Goal: Transaction & Acquisition: Subscribe to service/newsletter

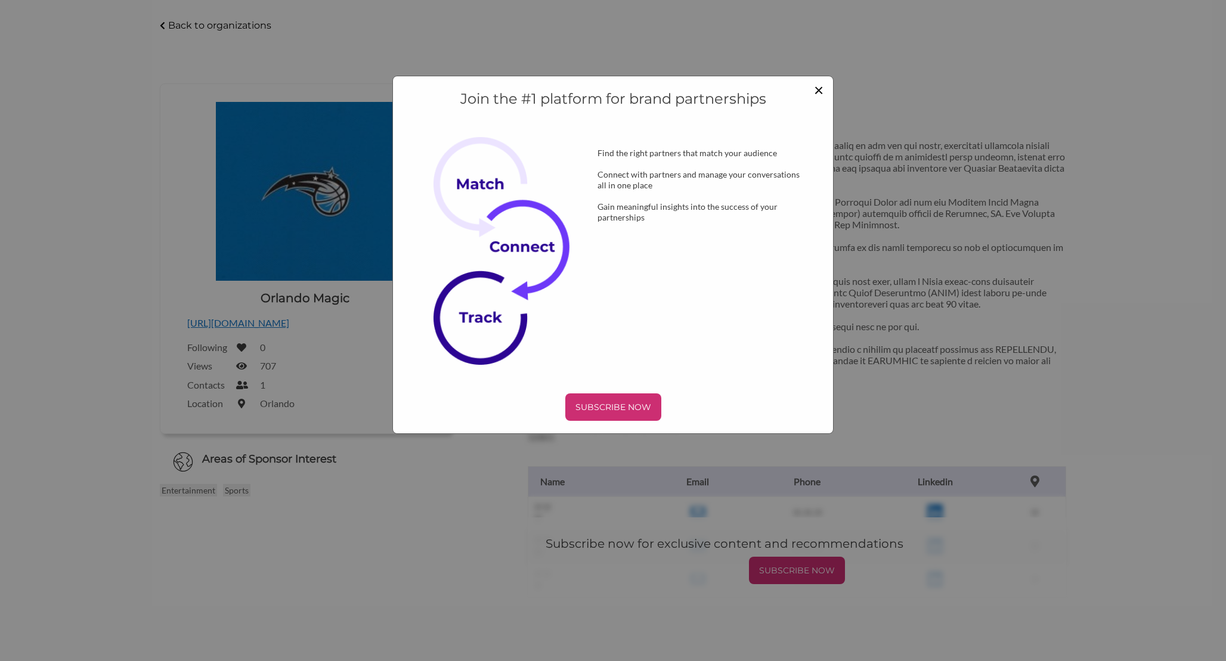
click at [820, 86] on span "×" at bounding box center [819, 89] width 10 height 20
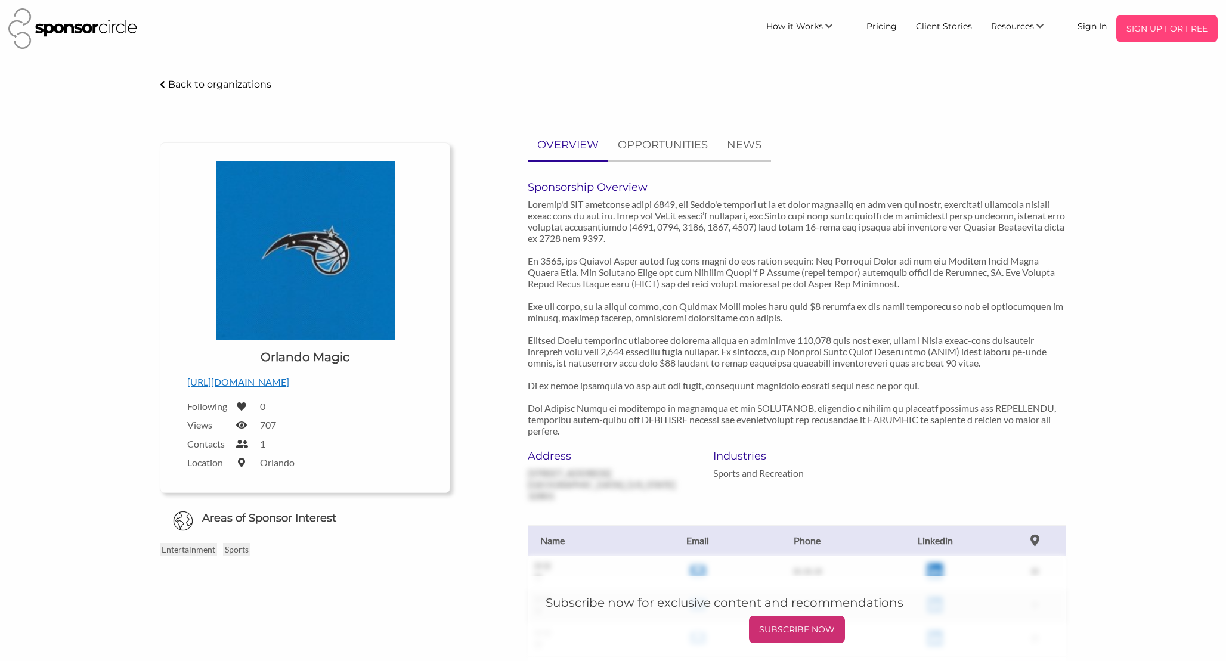
click at [1173, 25] on p "SIGN UP FOR FREE" at bounding box center [1167, 29] width 92 height 18
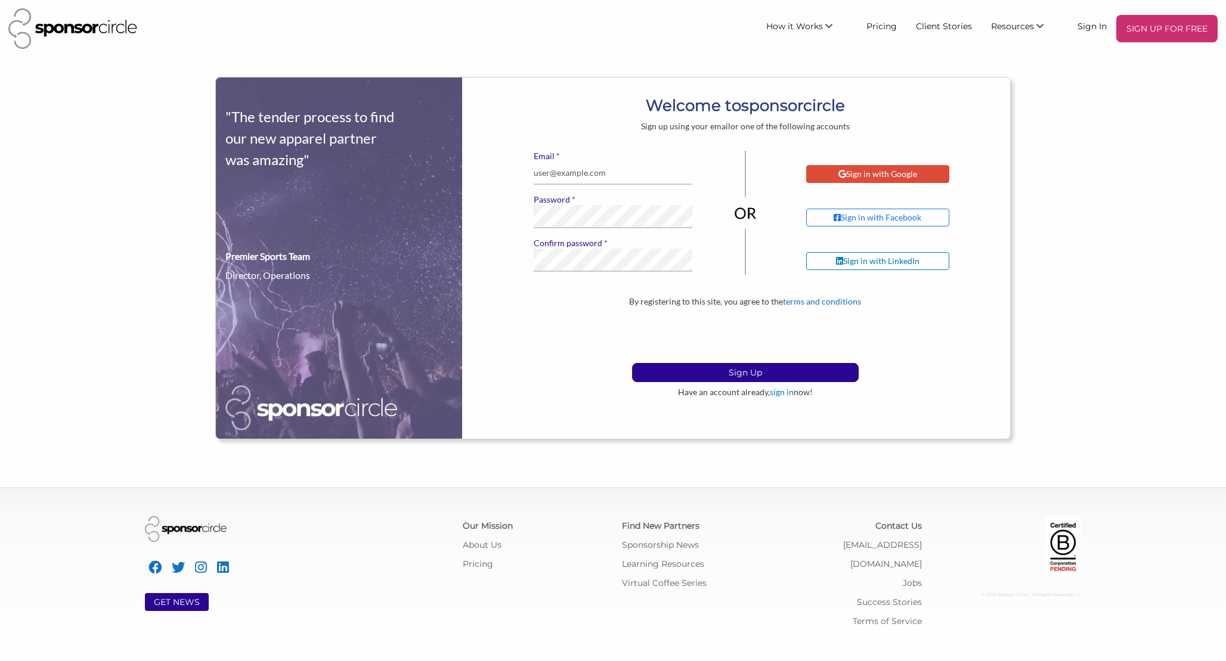
click at [900, 179] on div "Sign in with Google" at bounding box center [877, 174] width 79 height 11
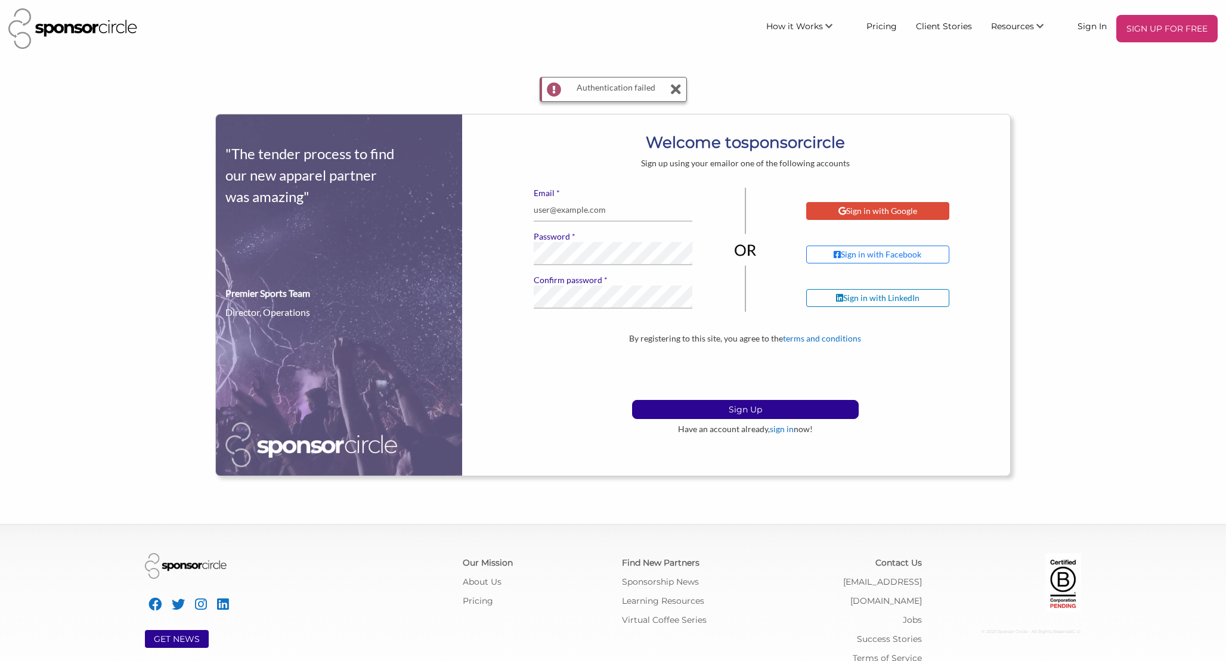
click at [860, 217] on div "Sign in with Google" at bounding box center [877, 211] width 143 height 18
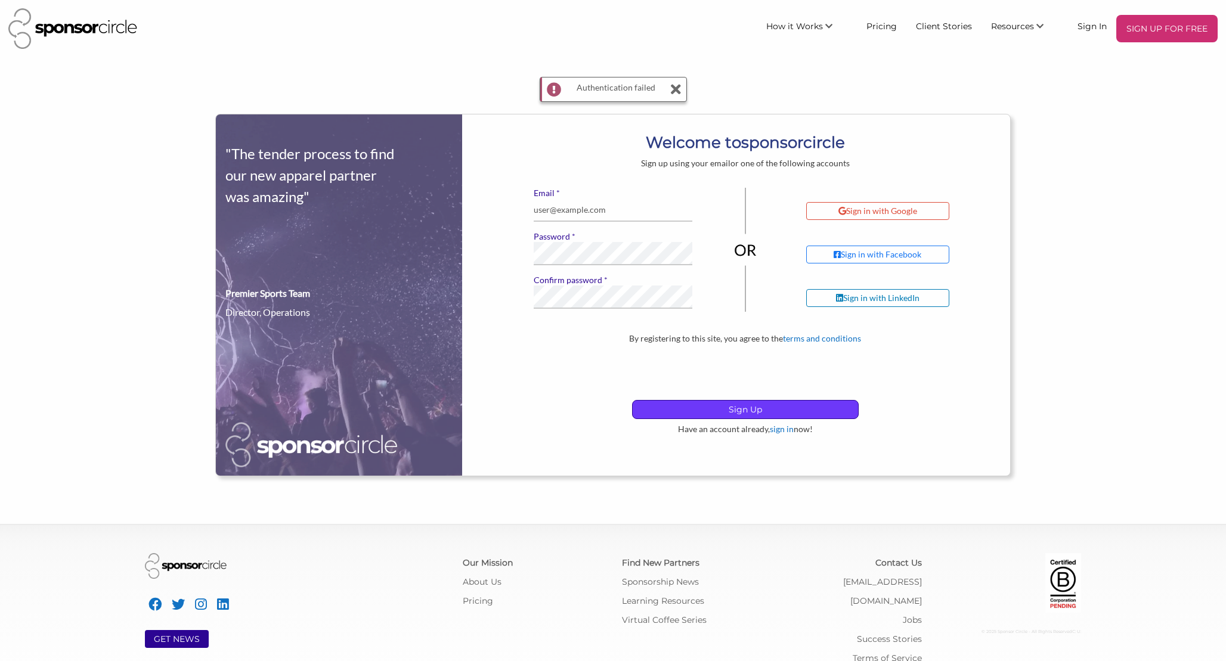
click at [722, 411] on p "Sign Up" at bounding box center [744, 410] width 225 height 18
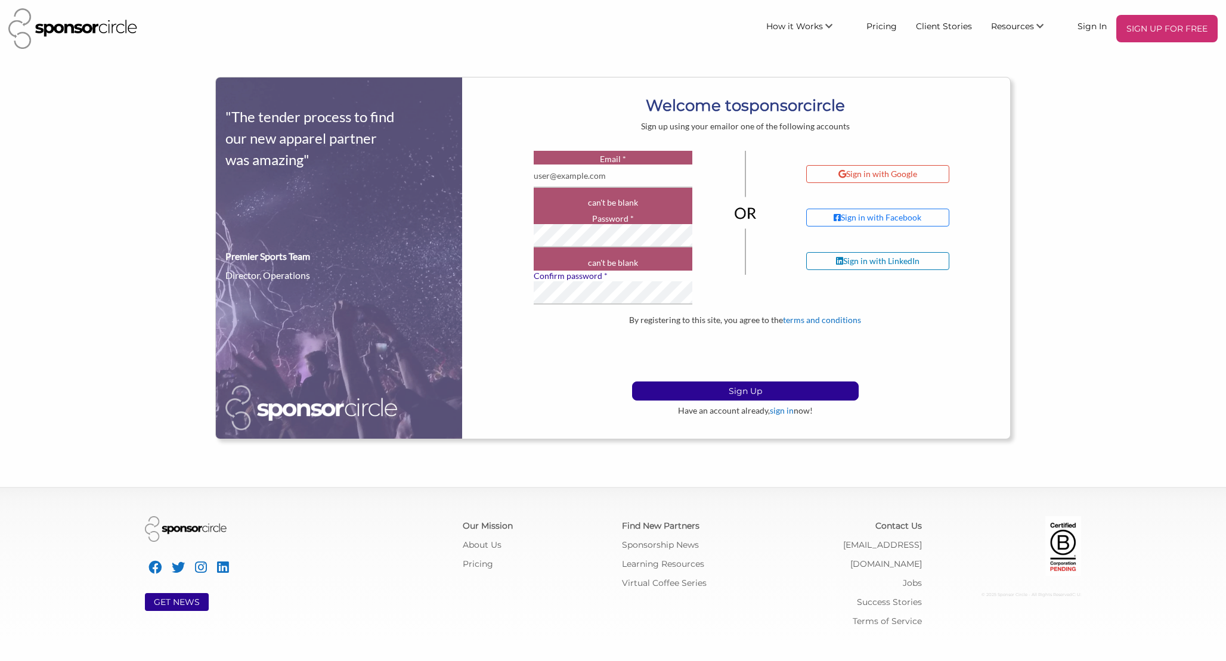
click at [606, 188] on div "* Email can't be blank" at bounding box center [612, 181] width 159 height 60
click at [604, 160] on label "* Email" at bounding box center [612, 159] width 159 height 11
click at [604, 165] on input "* Email" at bounding box center [612, 176] width 159 height 23
click at [604, 175] on input "* Email" at bounding box center [612, 176] width 159 height 23
paste input "ttps://bit.ly/KendraGamdom"
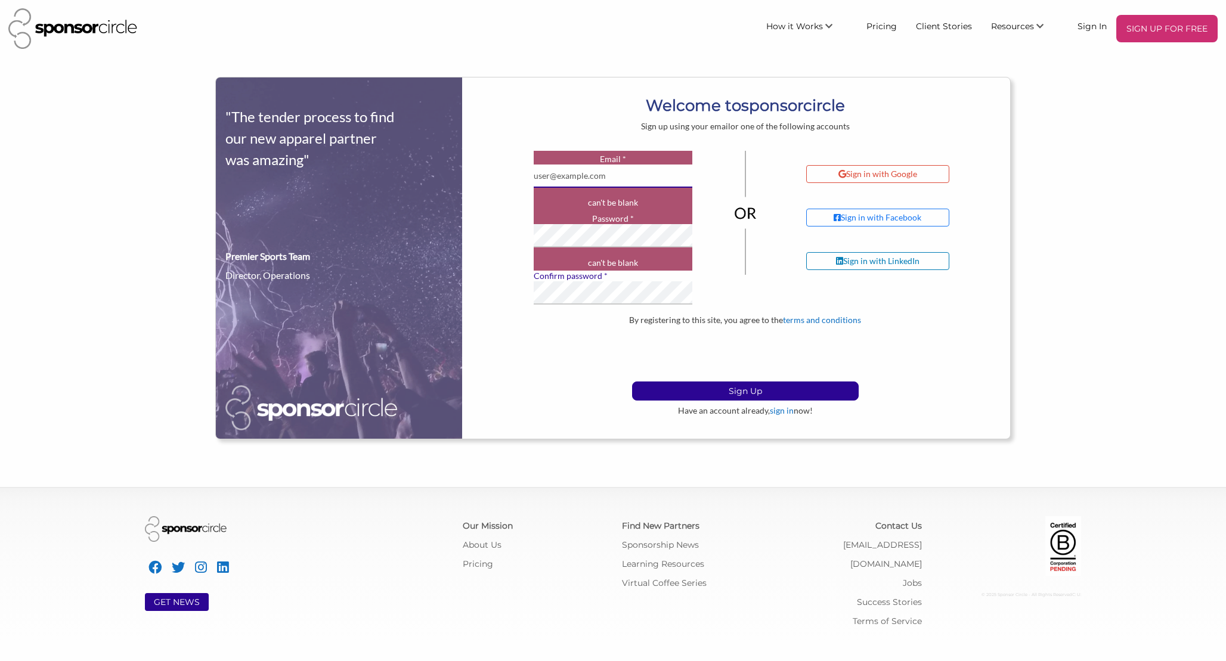
type input "ttps://bit.ly/KendraGamdom"
drag, startPoint x: 642, startPoint y: 181, endPoint x: 360, endPoint y: 114, distance: 289.6
click at [360, 114] on div ""The tender process to find our new apparel partner was amazing" Premier Sports…" at bounding box center [612, 258] width 793 height 362
type input "mattaidharaa"
click at [708, 404] on div "By registering to this site, you agree to the terms and conditions Sign Up Have…" at bounding box center [744, 365] width 529 height 101
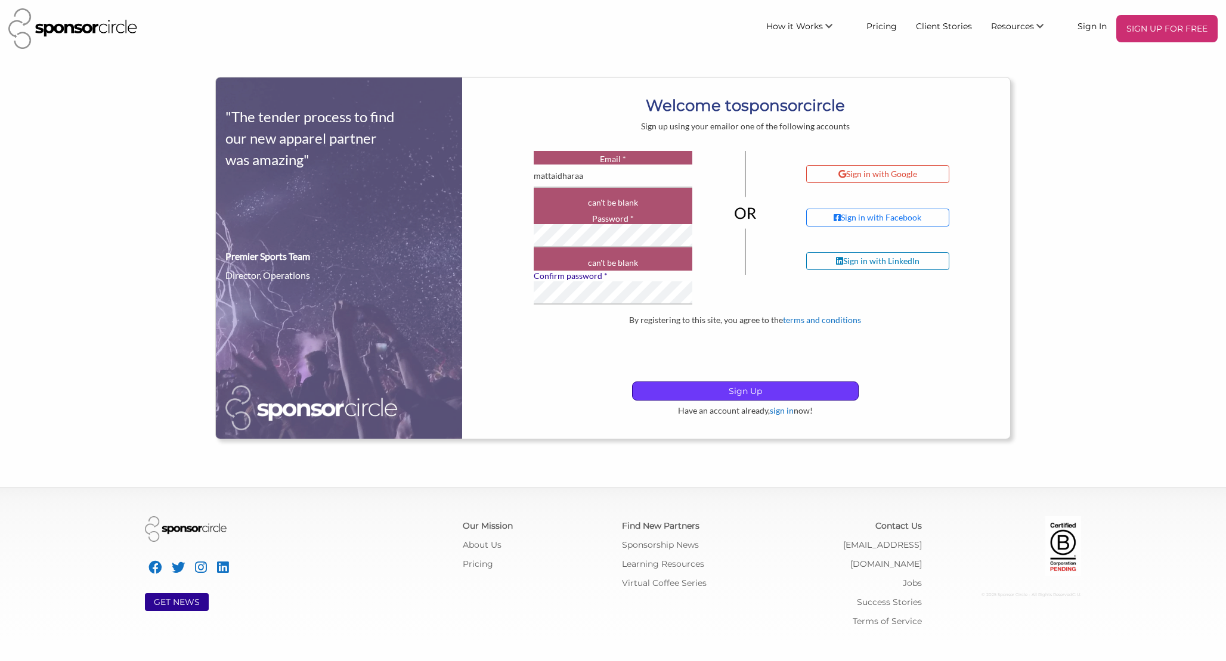
click at [715, 393] on p "Sign Up" at bounding box center [744, 391] width 225 height 18
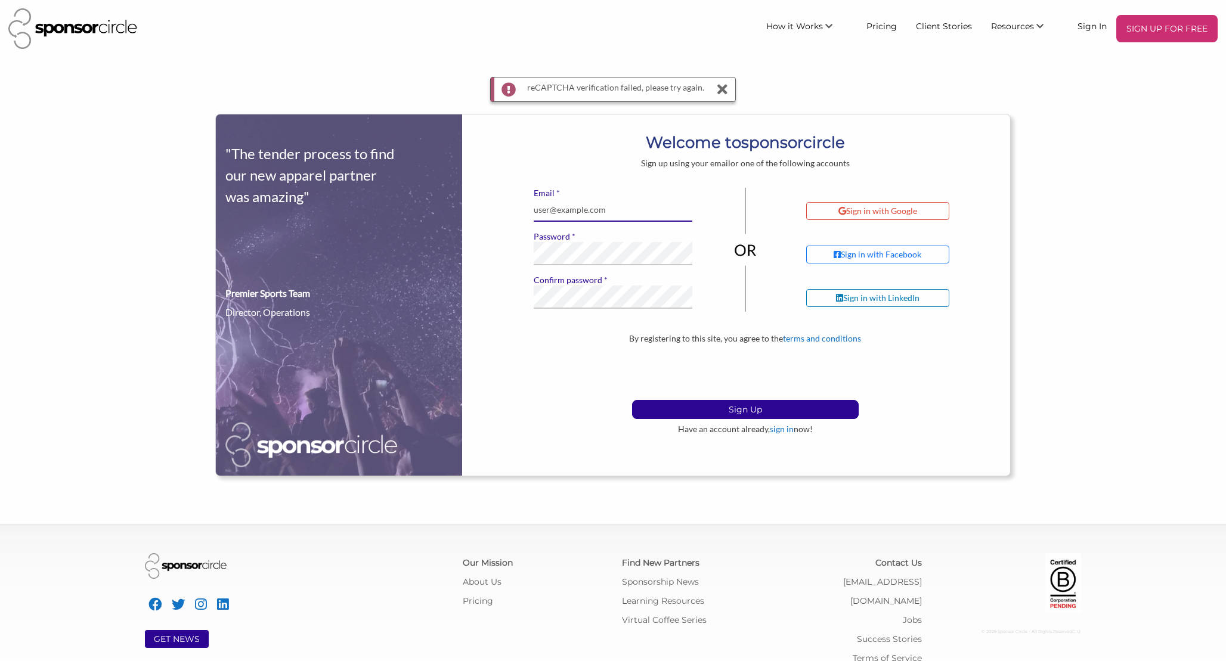
click at [599, 204] on input "* Email" at bounding box center [612, 209] width 159 height 23
type input "mattaidharam@gmail.com"
click at [632, 400] on button "Sign Up" at bounding box center [745, 409] width 227 height 19
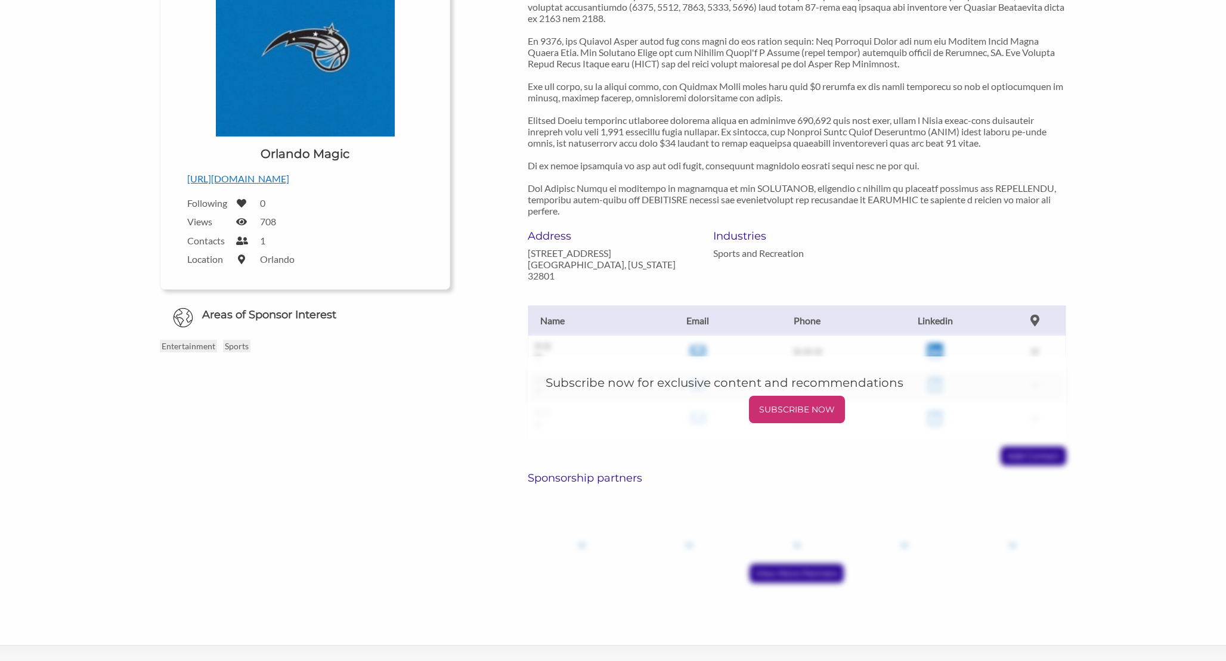
scroll to position [225, 0]
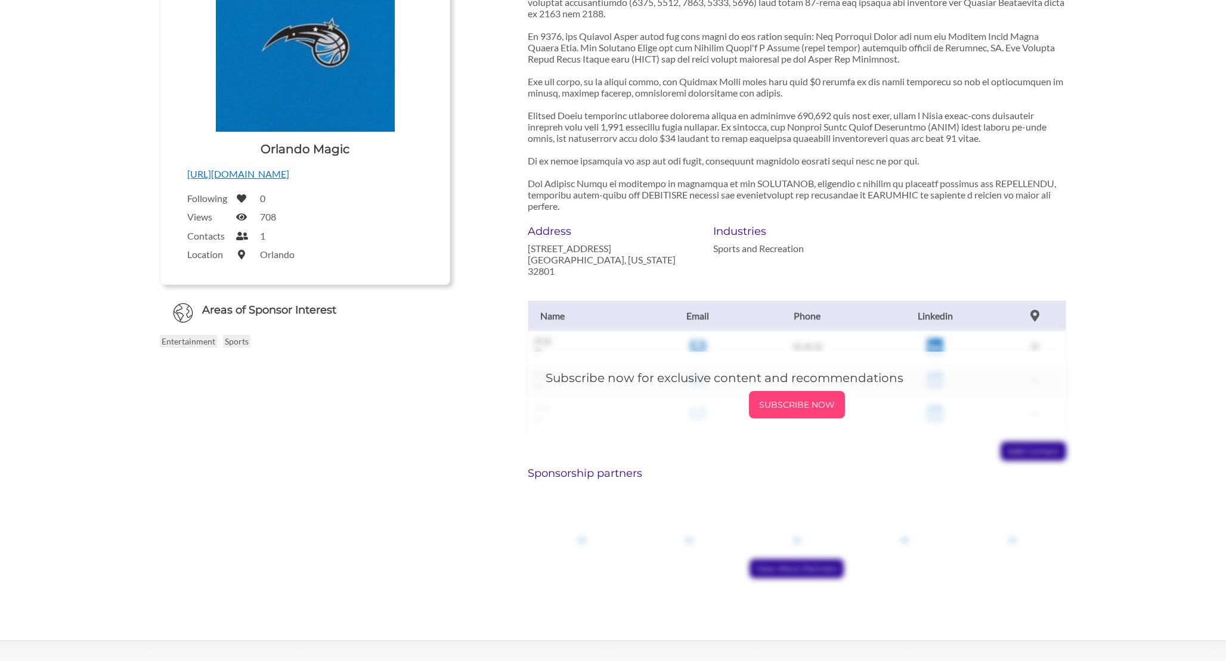
click at [806, 405] on p "SUBSCRIBE NOW" at bounding box center [796, 405] width 86 height 18
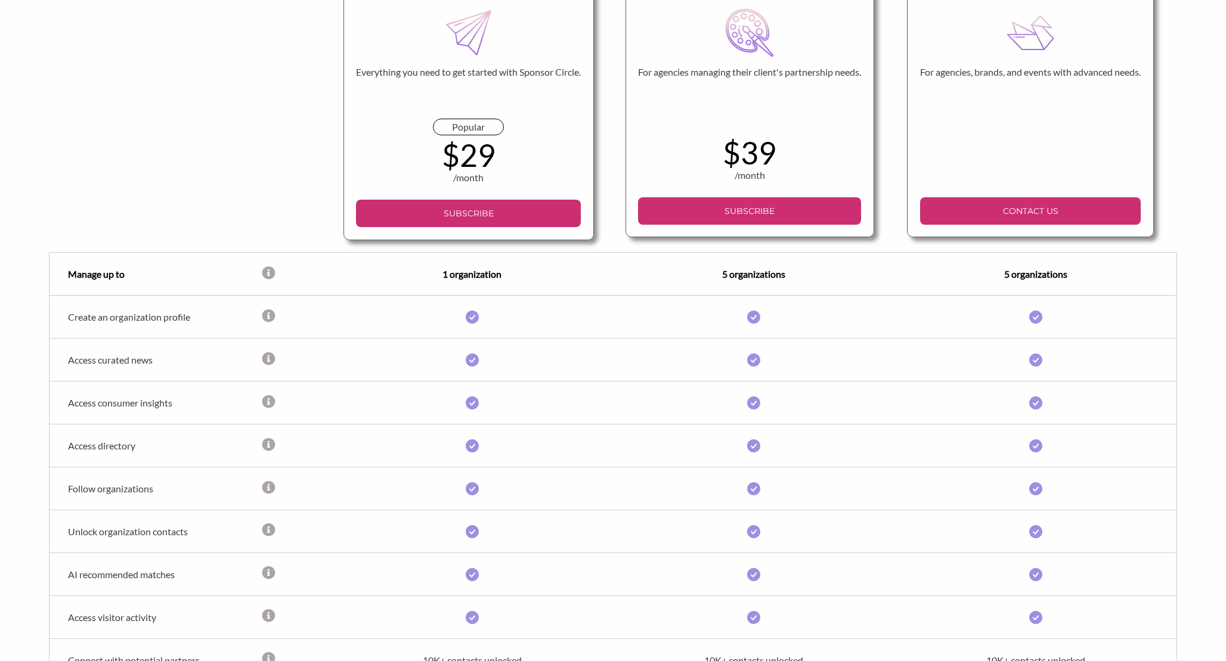
scroll to position [196, 0]
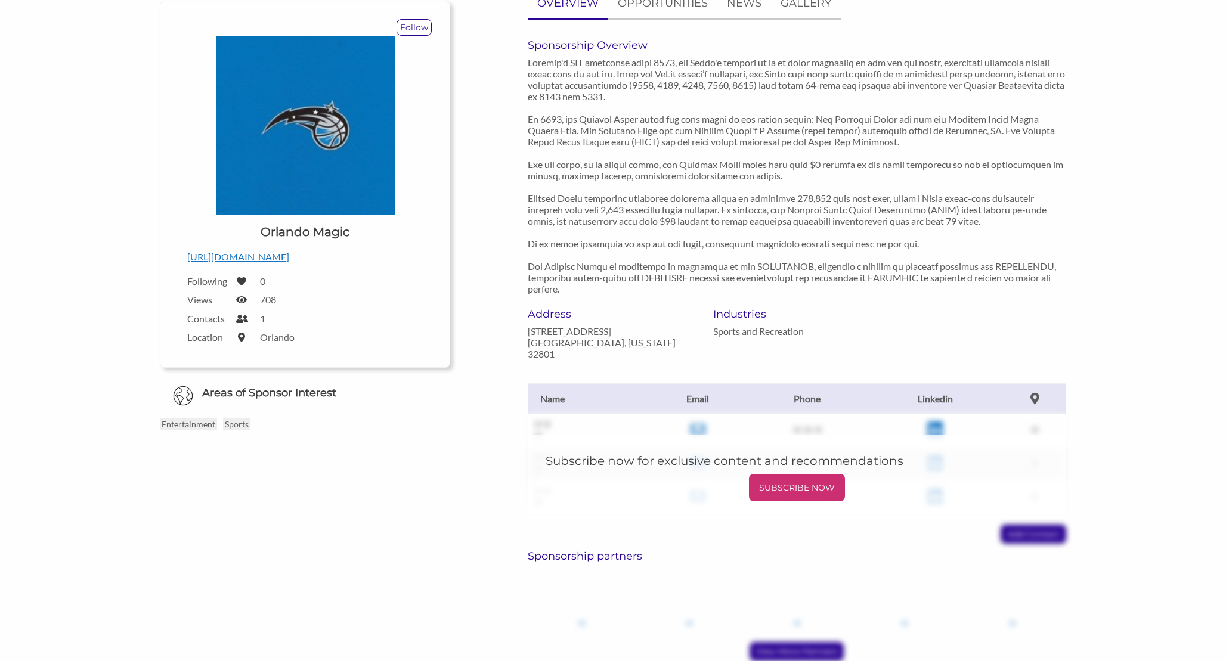
scroll to position [99, 0]
